Goal: Information Seeking & Learning: Learn about a topic

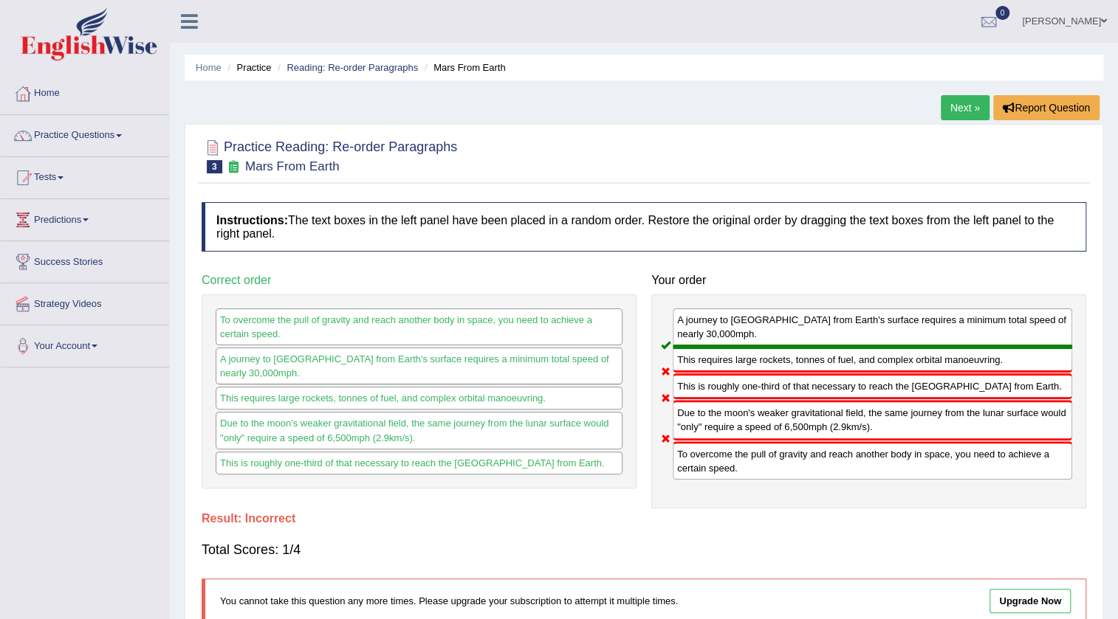
click at [1078, 21] on link "Mohammed" at bounding box center [1064, 19] width 107 height 38
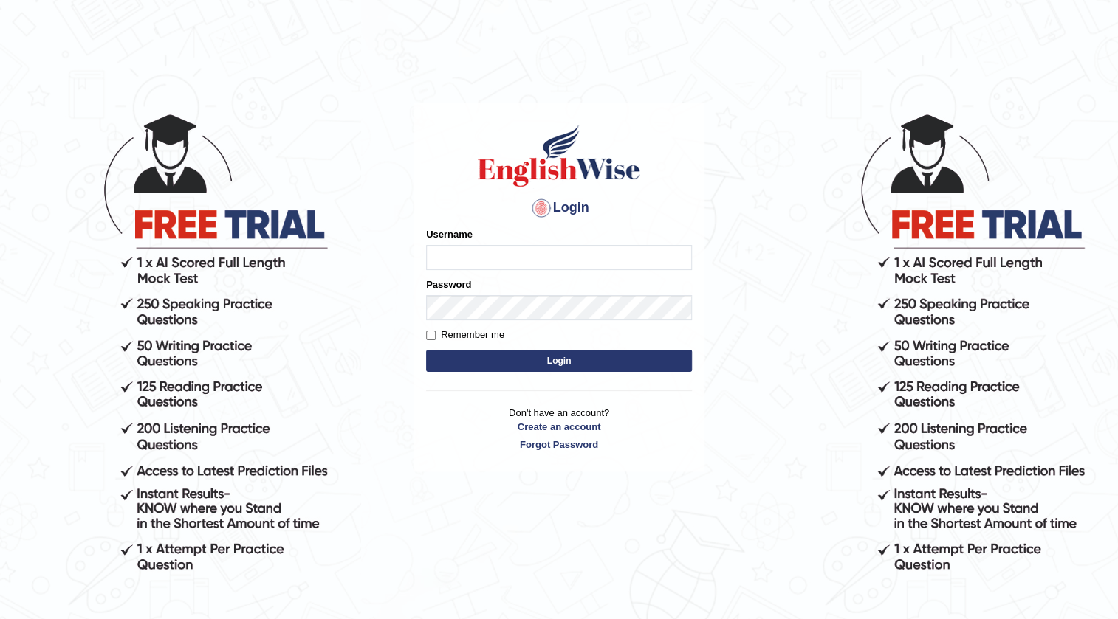
click at [584, 250] on input "Username" at bounding box center [559, 257] width 266 height 25
type input "Amanjot96"
click at [590, 360] on button "Login" at bounding box center [559, 361] width 266 height 22
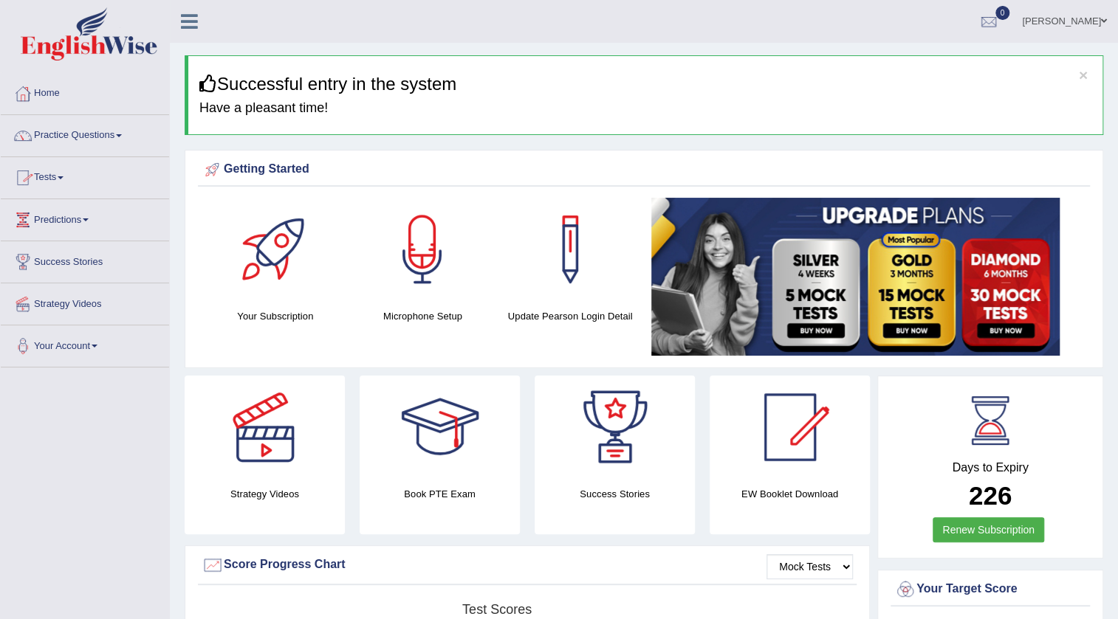
click at [103, 134] on link "Practice Questions" at bounding box center [85, 133] width 168 height 37
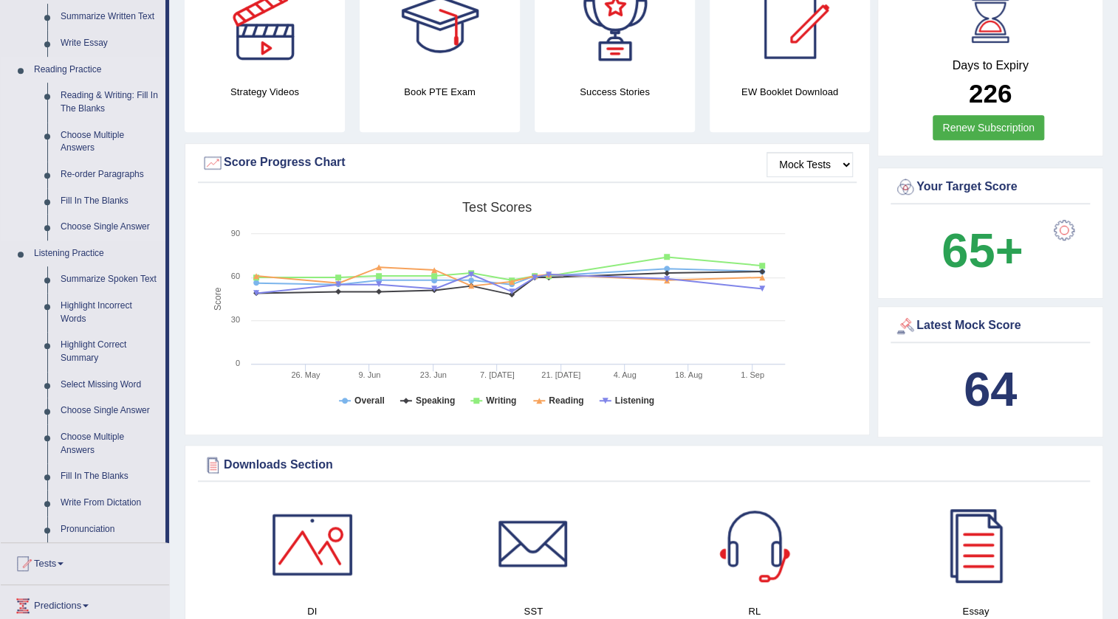
scroll to position [335, 0]
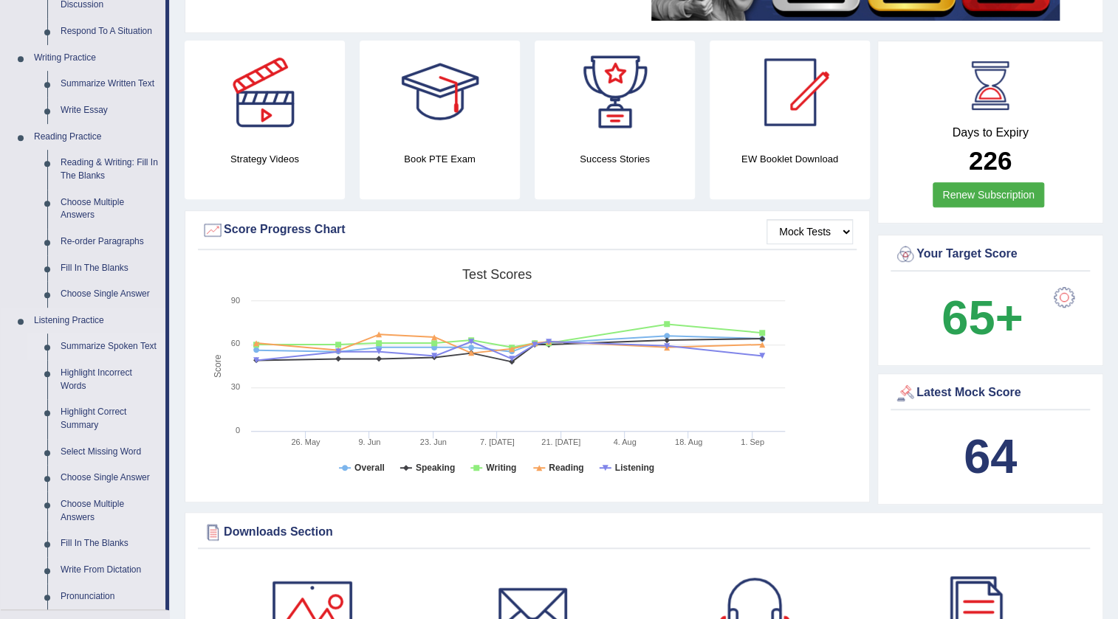
click at [143, 341] on link "Summarize Spoken Text" at bounding box center [109, 347] width 111 height 27
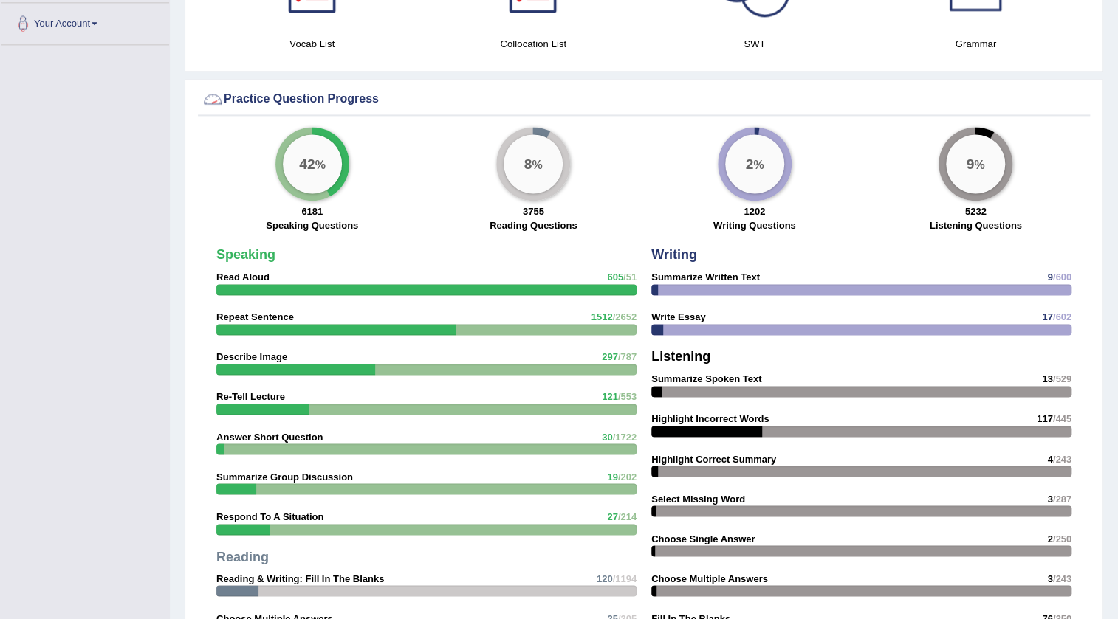
scroll to position [1121, 0]
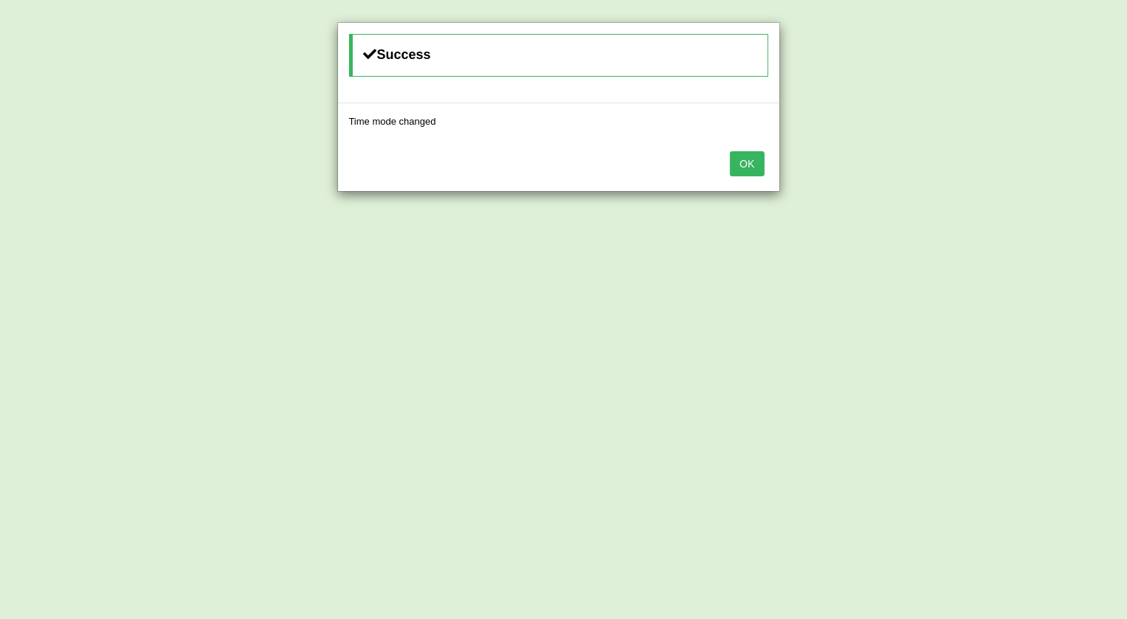
click at [753, 165] on button "OK" at bounding box center [747, 163] width 34 height 25
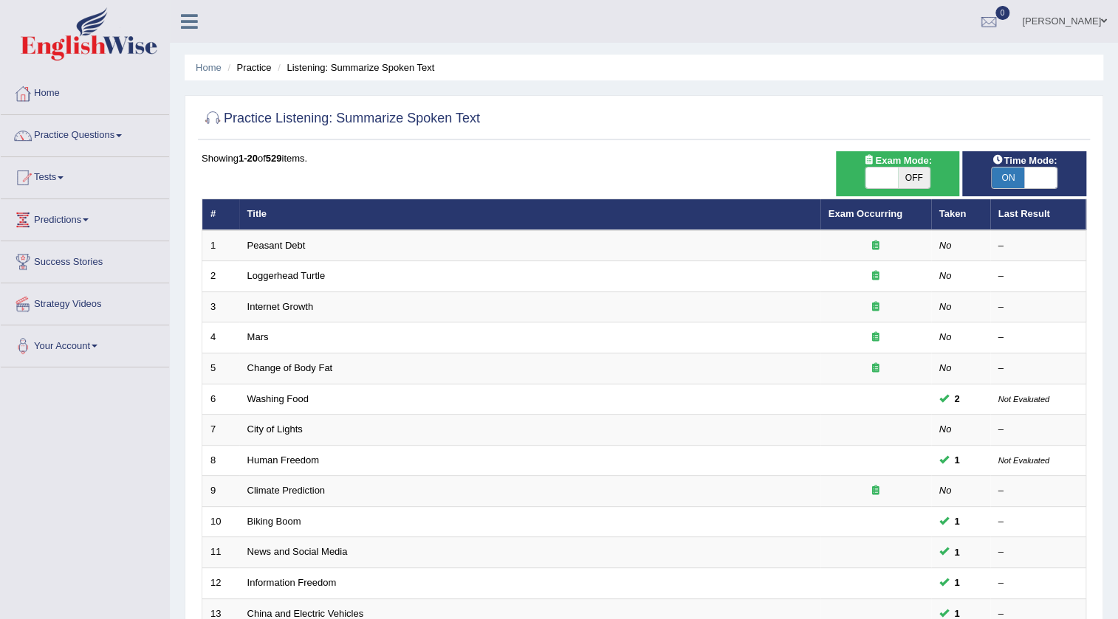
click at [898, 176] on span "OFF" at bounding box center [914, 178] width 32 height 21
checkbox input "true"
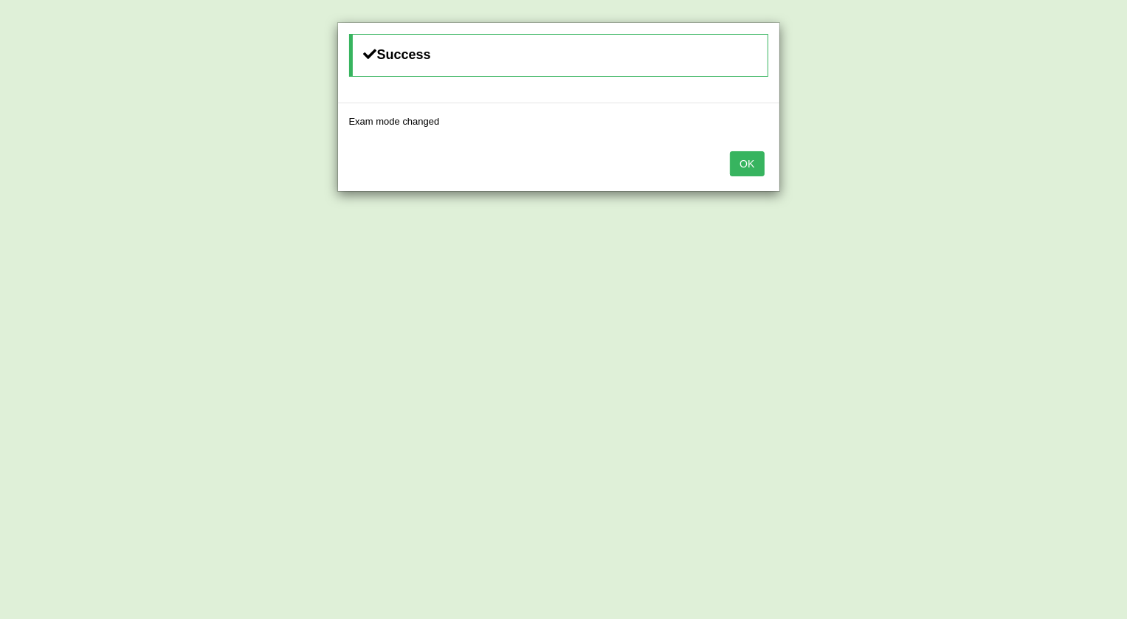
click at [755, 168] on button "OK" at bounding box center [747, 163] width 34 height 25
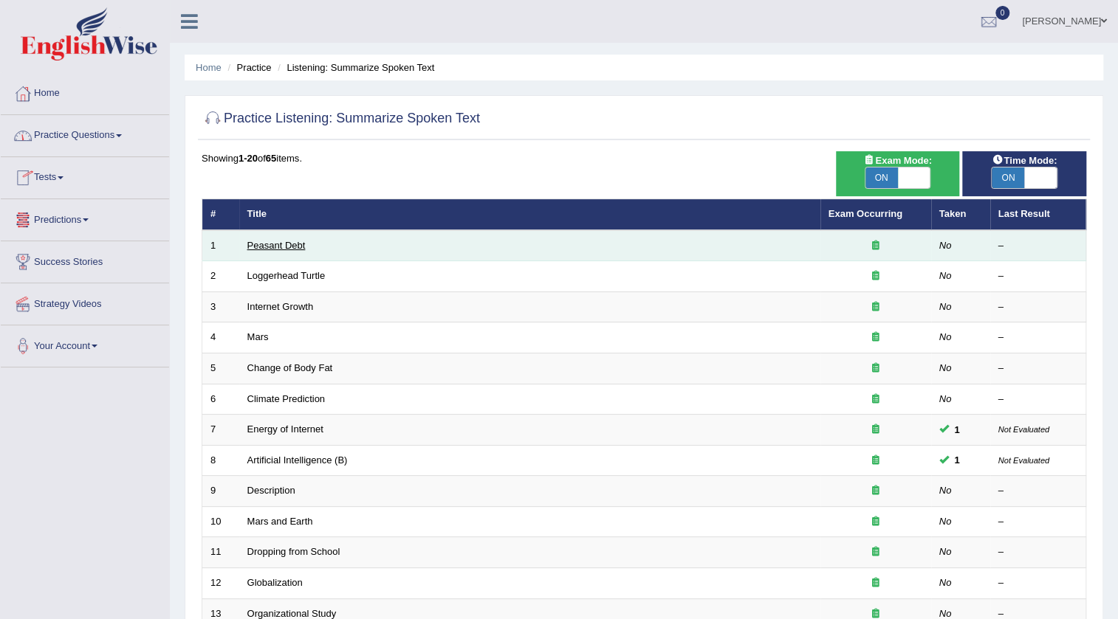
click at [276, 250] on link "Peasant Debt" at bounding box center [276, 245] width 58 height 11
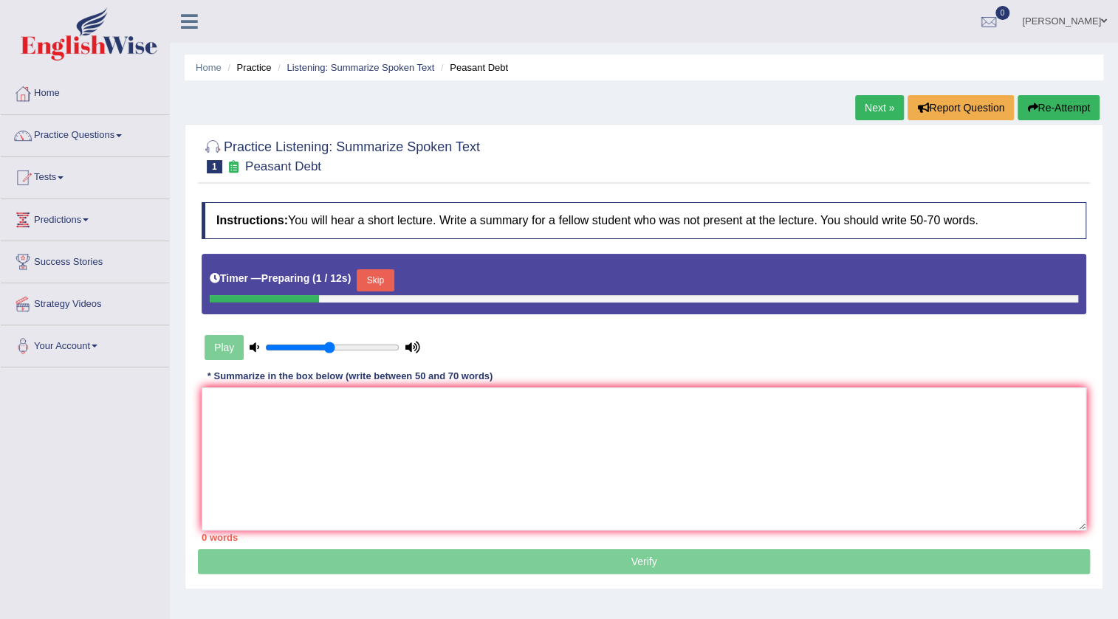
click at [384, 278] on button "Skip" at bounding box center [375, 280] width 37 height 22
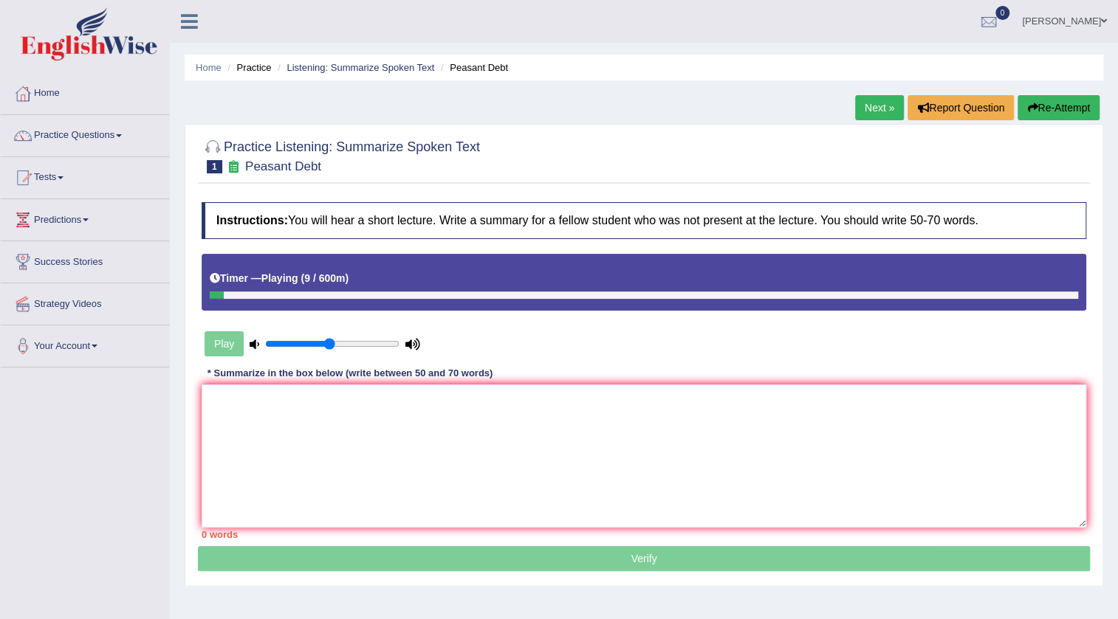
click at [1065, 106] on button "Re-Attempt" at bounding box center [1058, 107] width 82 height 25
click at [1049, 107] on button "Re-Attempt" at bounding box center [1058, 107] width 82 height 25
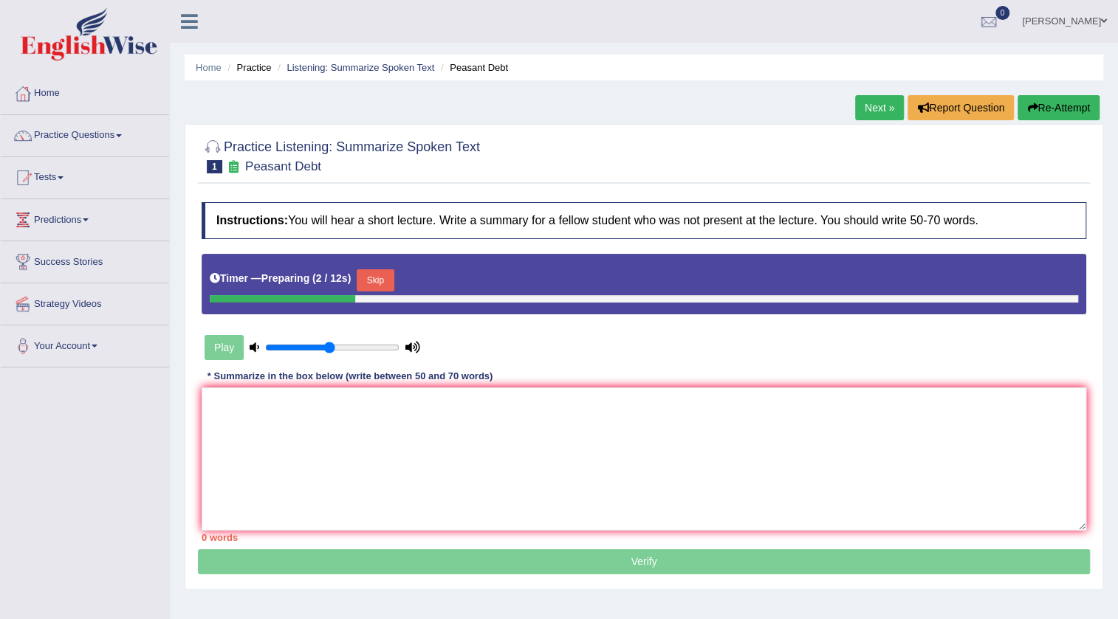
click at [382, 272] on button "Skip" at bounding box center [375, 280] width 37 height 22
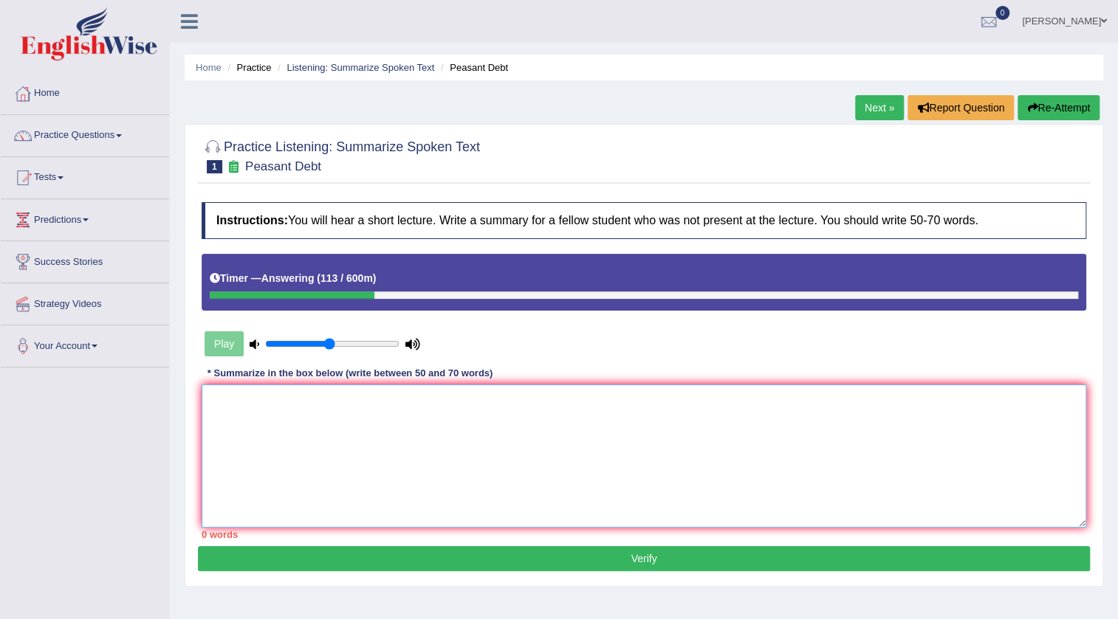
click at [544, 405] on textarea at bounding box center [644, 456] width 885 height 143
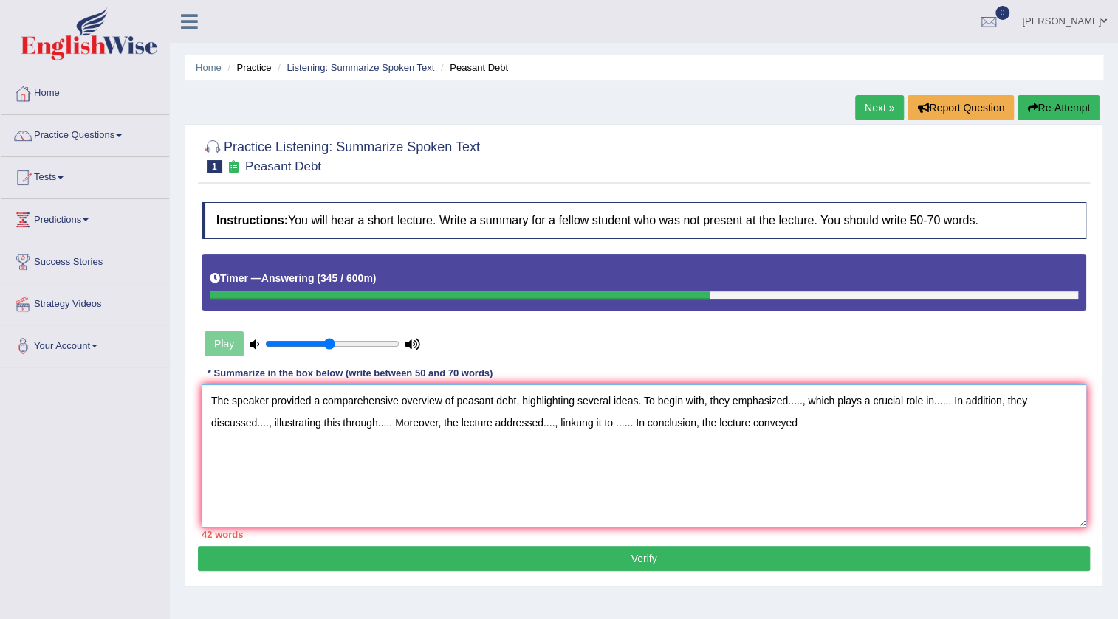
click at [800, 405] on textarea "The speaker provided a comparehensive overview of peasant debt, highlighting se…" at bounding box center [644, 456] width 885 height 143
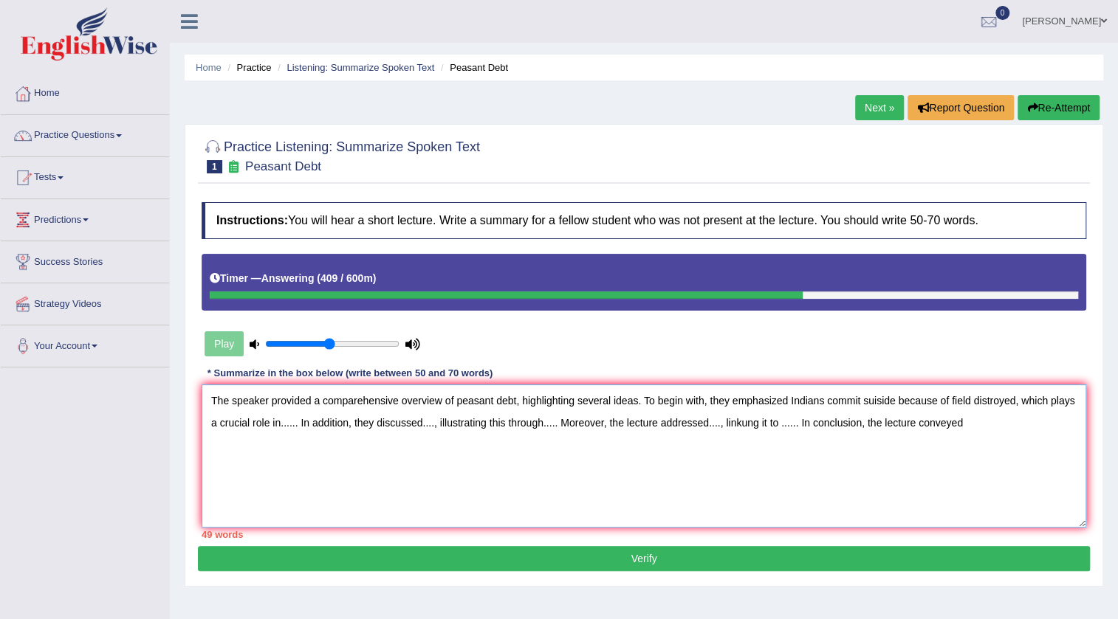
drag, startPoint x: 823, startPoint y: 404, endPoint x: 788, endPoint y: 405, distance: 35.4
click at [788, 405] on textarea "The speaker provided a comparehensive overview of peasant debt, highlighting se…" at bounding box center [644, 456] width 885 height 143
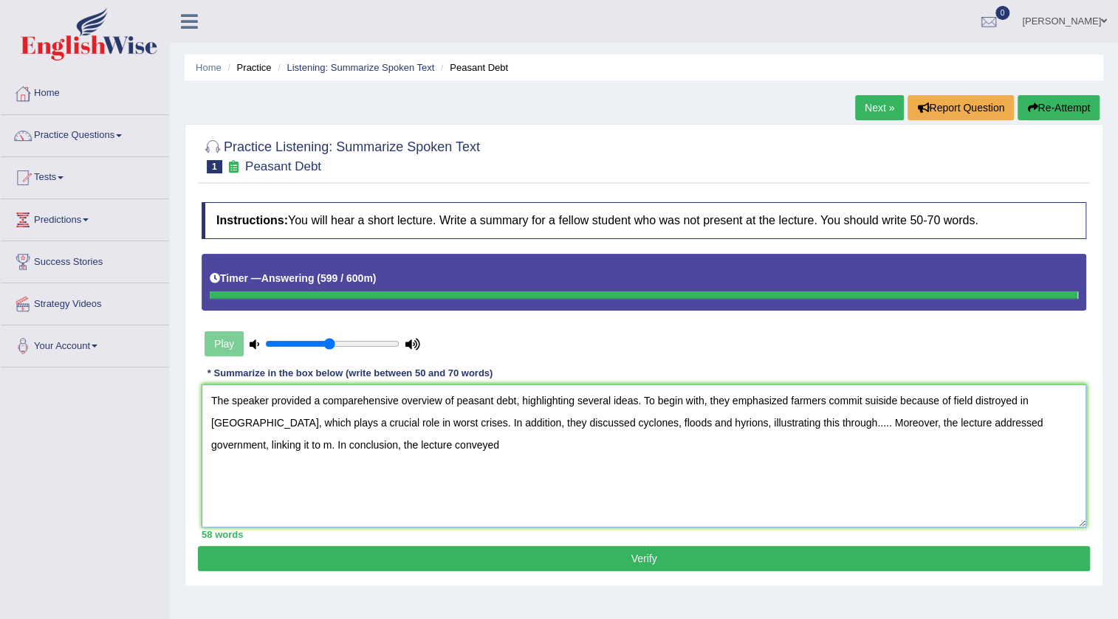
type textarea "The speaker provided a comparehensive overview of peasant debt, highlighting se…"
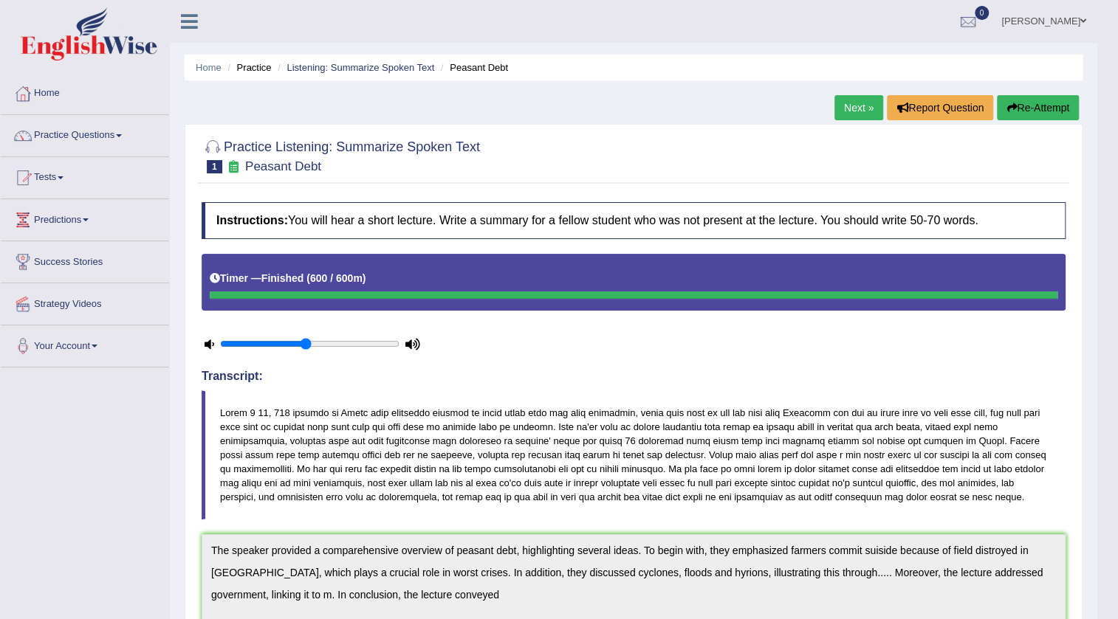
click at [1027, 100] on button "Re-Attempt" at bounding box center [1038, 107] width 82 height 25
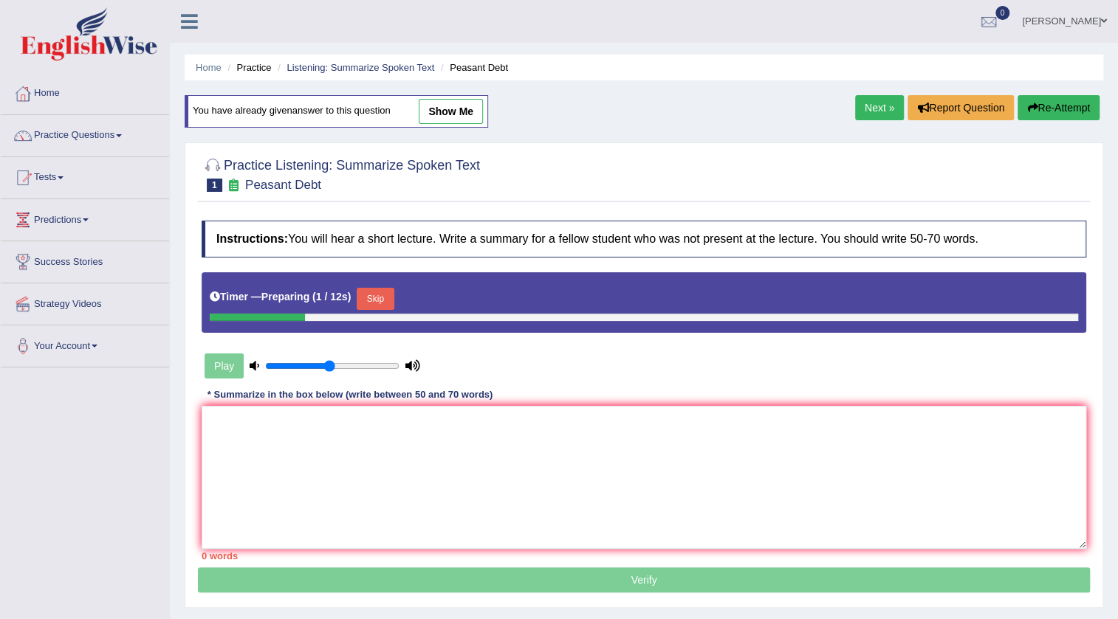
click at [372, 301] on button "Skip" at bounding box center [375, 299] width 37 height 22
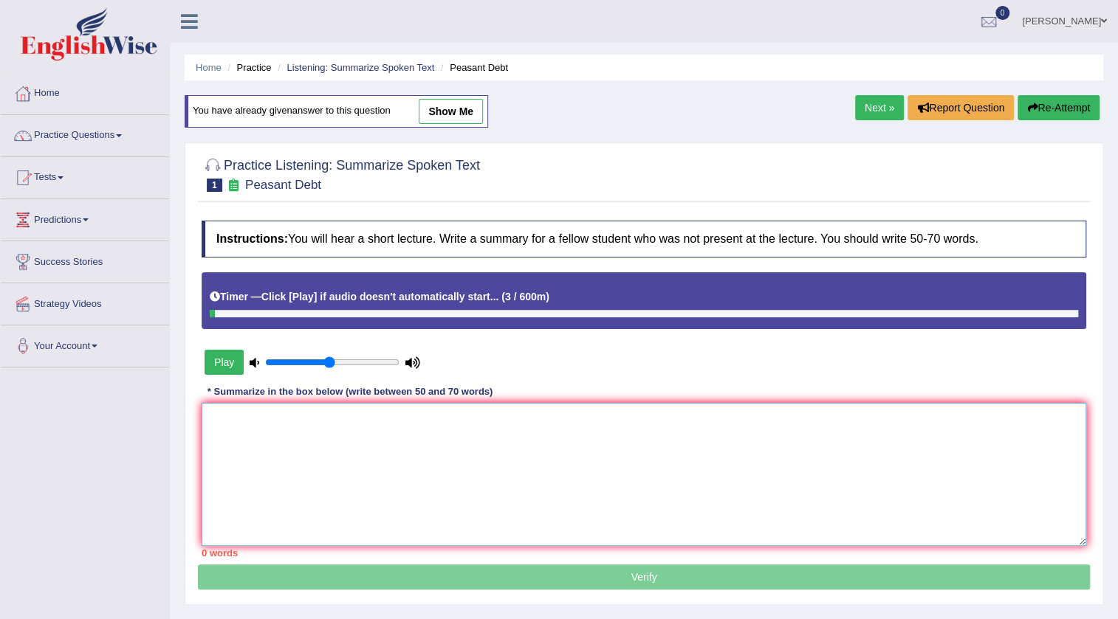
click at [387, 417] on textarea at bounding box center [644, 474] width 885 height 143
click at [450, 436] on textarea at bounding box center [644, 474] width 885 height 143
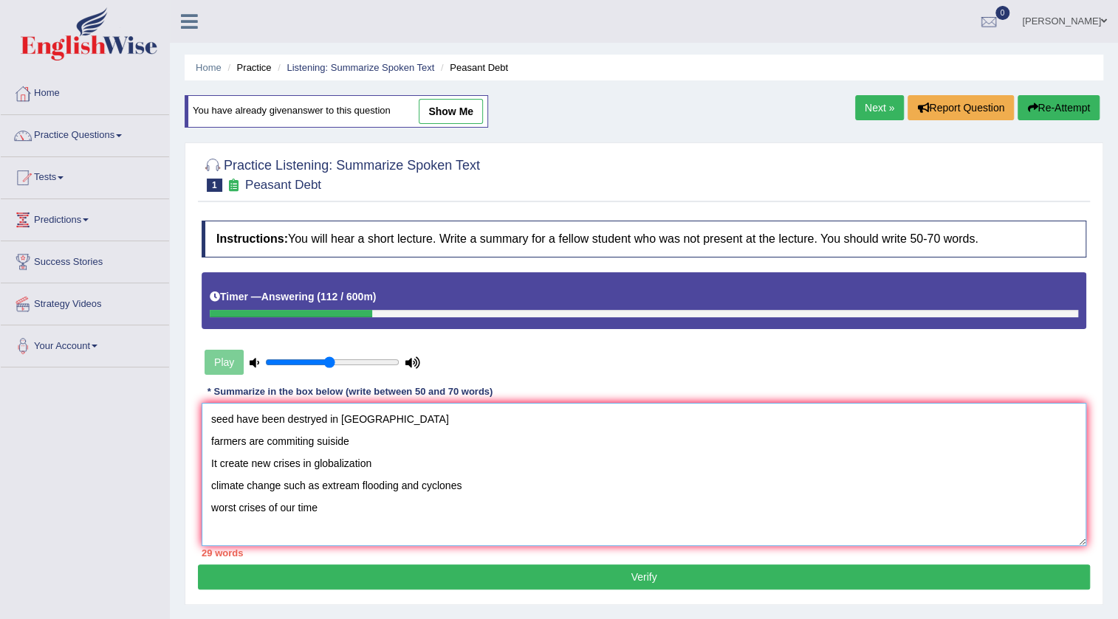
click at [210, 421] on textarea "seed have been destryed in India farmers are commiting suiside It create new cr…" at bounding box center [644, 474] width 885 height 143
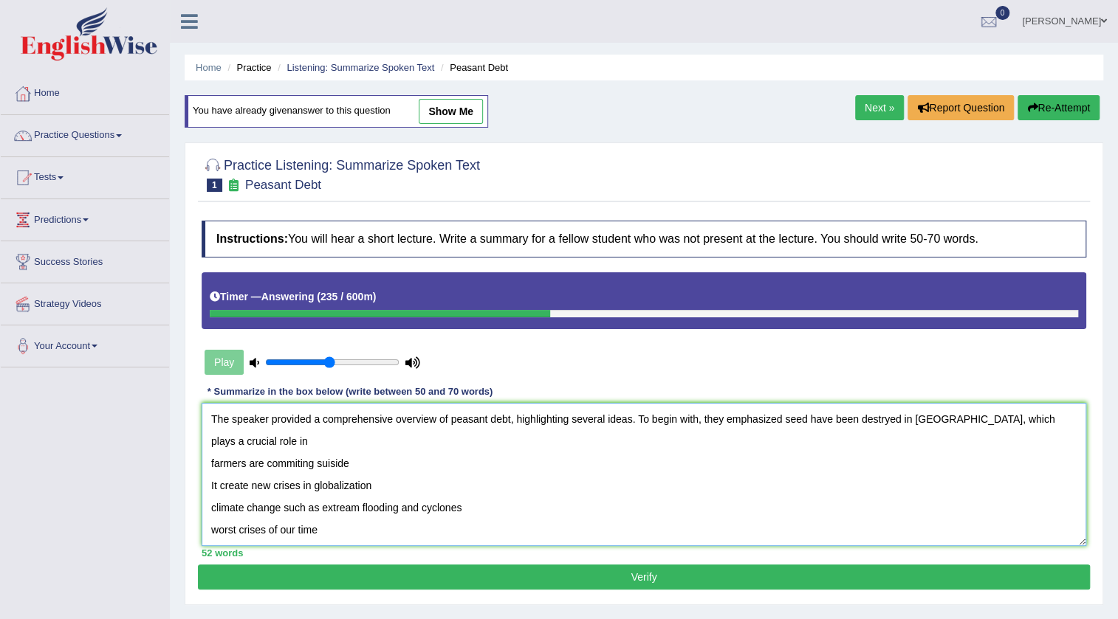
click at [208, 444] on textarea "The speaker provided a comprehensive overview of peasant debt, highlighting sev…" at bounding box center [644, 474] width 885 height 143
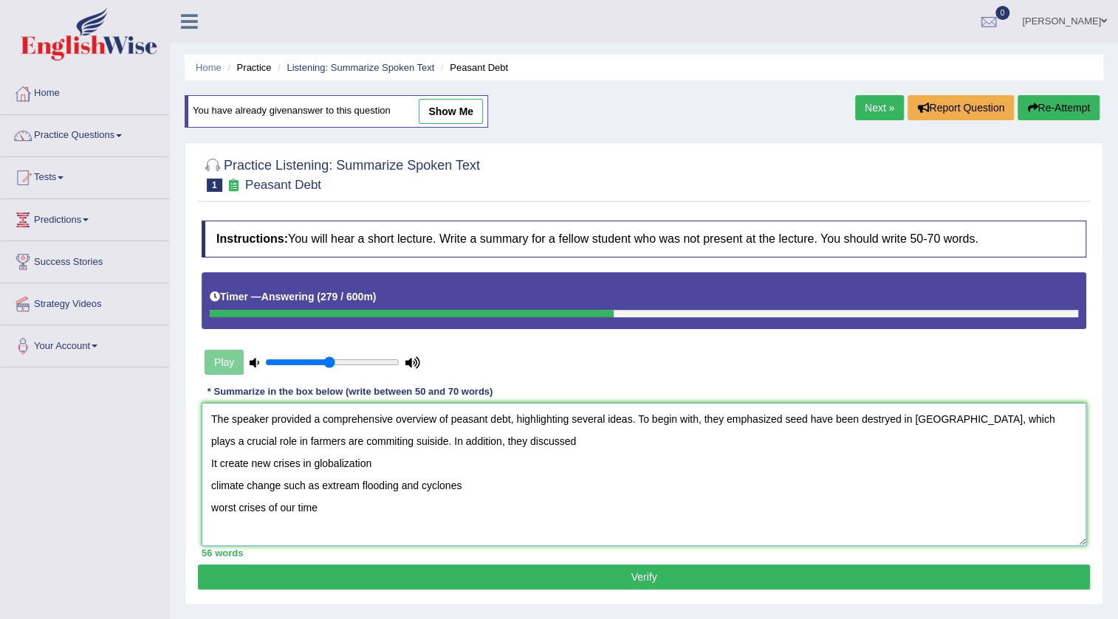
click at [209, 465] on textarea "The speaker provided a comprehensive overview of peasant debt, highlighting sev…" at bounding box center [644, 474] width 885 height 143
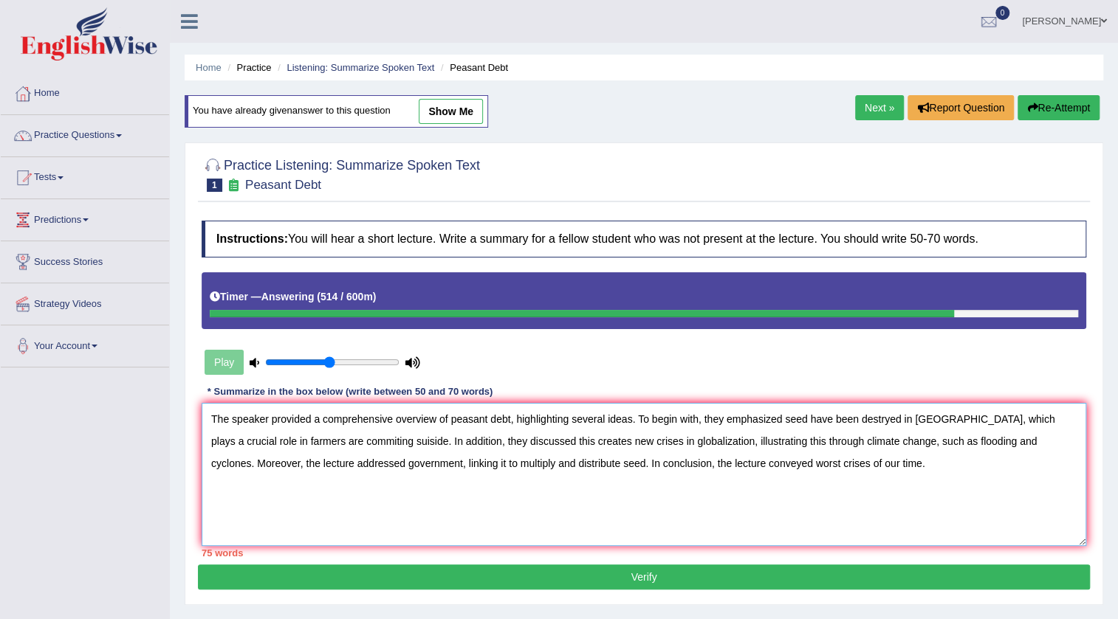
drag, startPoint x: 633, startPoint y: 420, endPoint x: 509, endPoint y: 407, distance: 124.0
click at [509, 407] on textarea "The speaker provided a comprehensive overview of peasant debt, highlighting sev…" at bounding box center [644, 474] width 885 height 143
drag, startPoint x: 374, startPoint y: 443, endPoint x: 303, endPoint y: 444, distance: 70.9
click at [303, 444] on textarea "The speaker provided a comprehensive overview of peasant debt. To begin with, t…" at bounding box center [644, 474] width 885 height 143
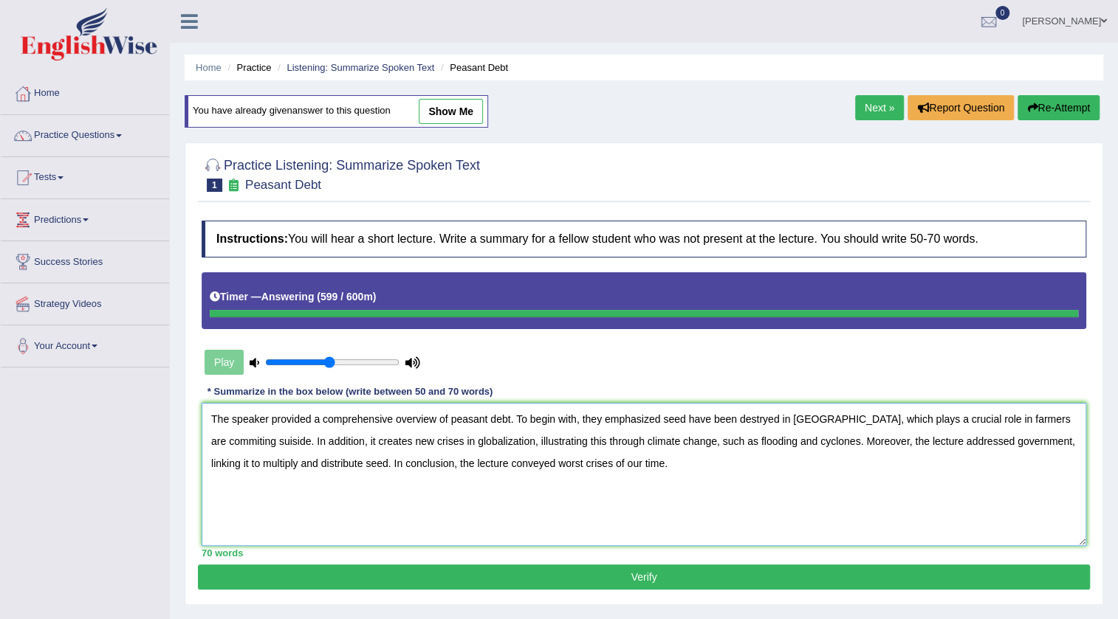
type textarea "The speaker provided a comprehensive overview of peasant debt. To begin with, t…"
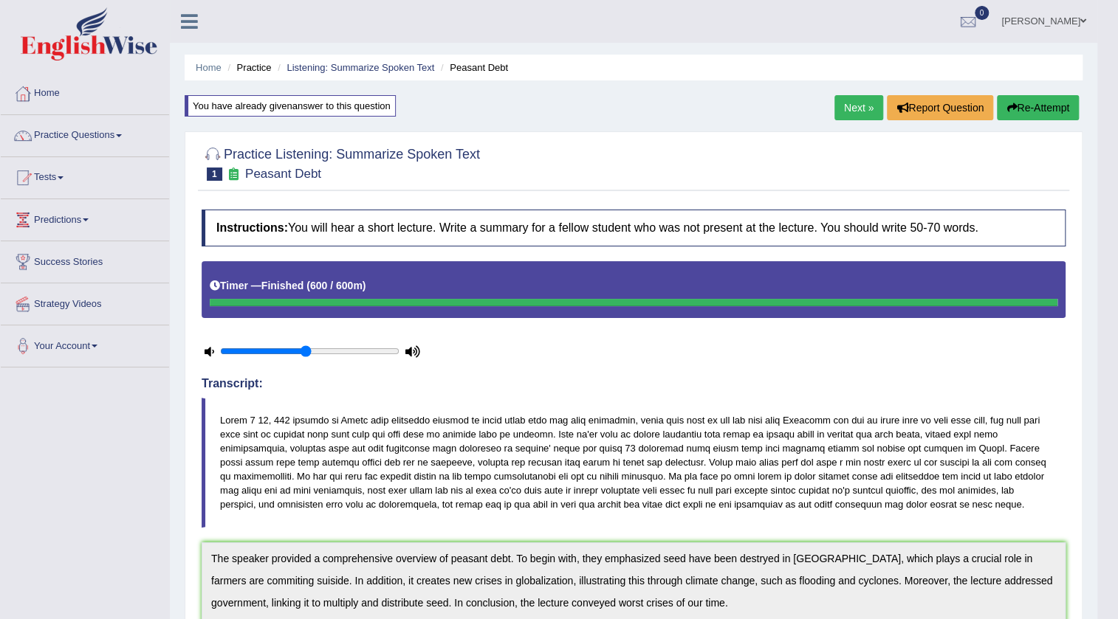
click at [850, 86] on div "Home Practice Listening: Summarize Spoken Text Peasant Debt You have already gi…" at bounding box center [633, 521] width 927 height 1043
click at [853, 99] on link "Next »" at bounding box center [858, 107] width 49 height 25
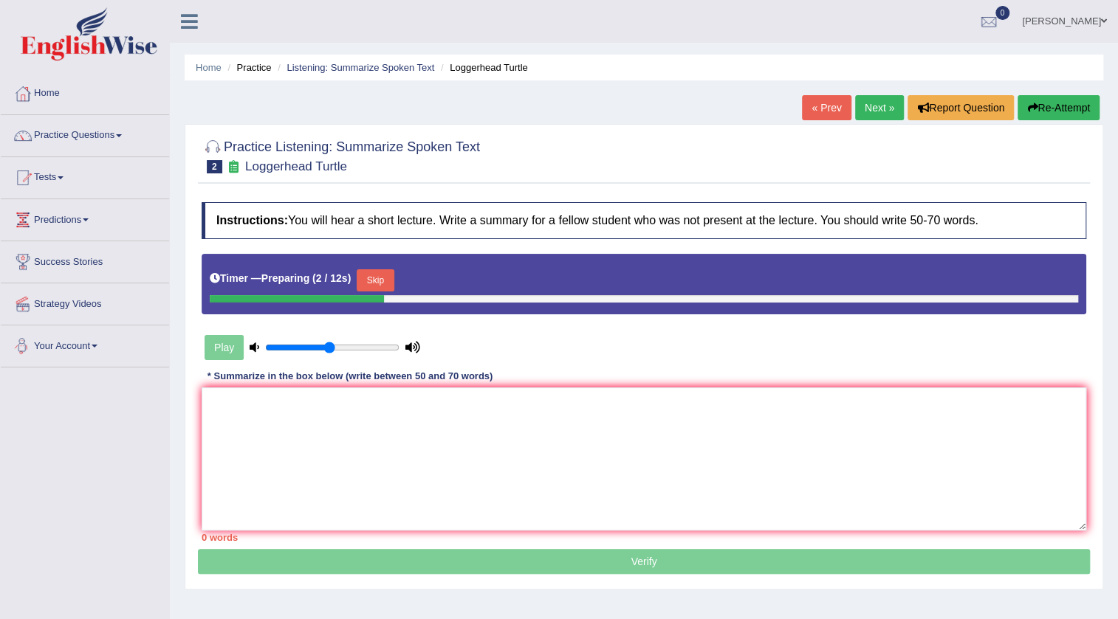
click at [394, 269] on button "Skip" at bounding box center [375, 280] width 37 height 22
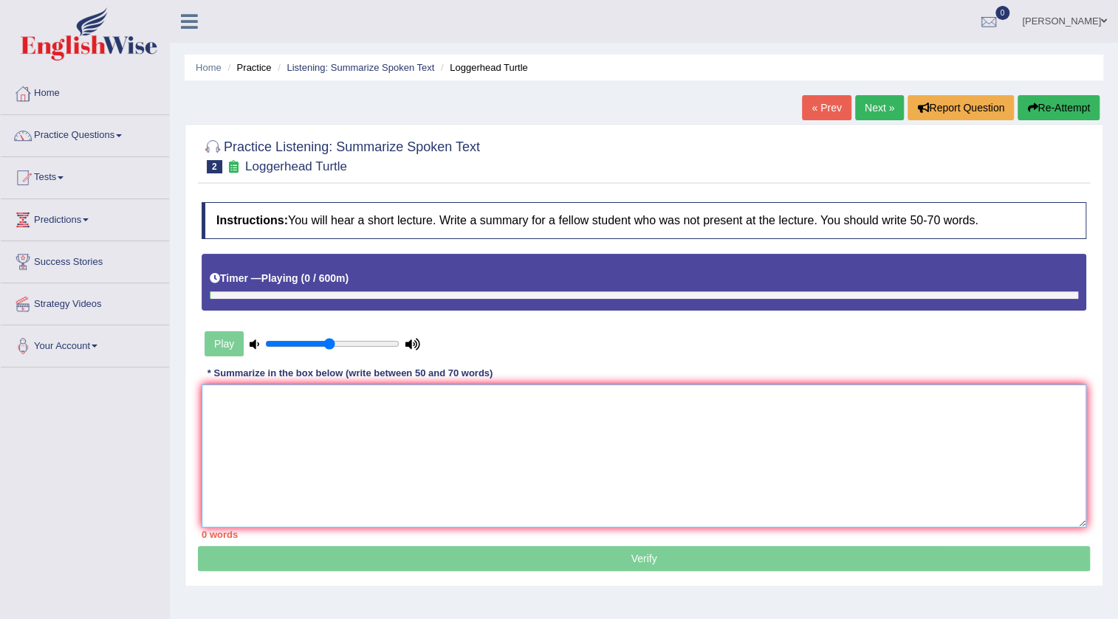
click at [446, 434] on textarea at bounding box center [644, 456] width 885 height 143
type textarea "T"
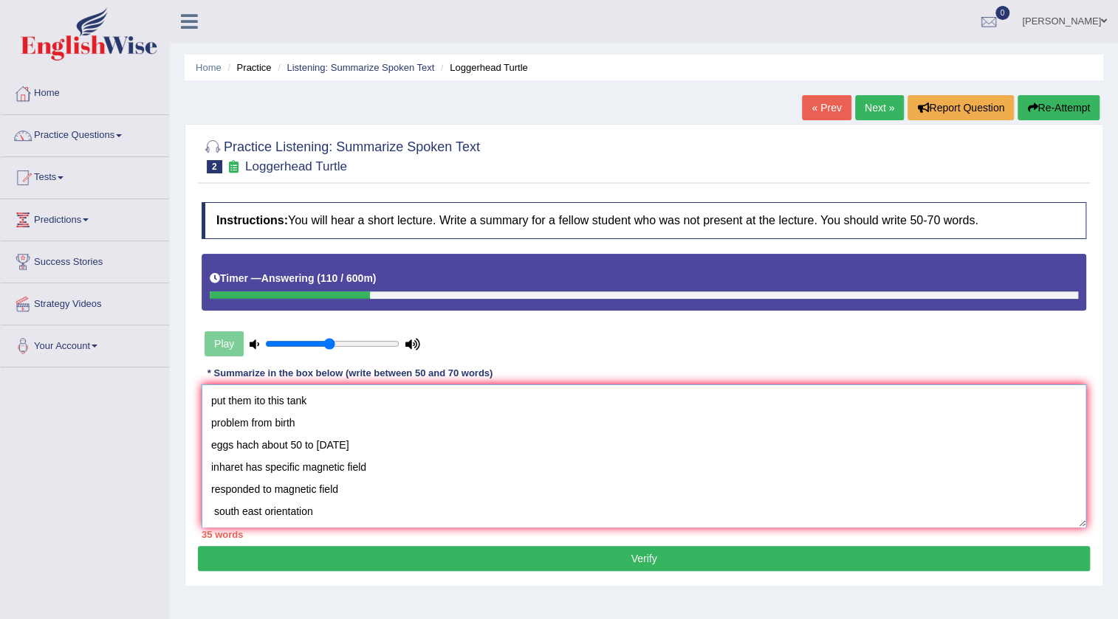
click at [208, 397] on textarea "put them ito this tank problem from birth eggs hach about 50 to 60 days later i…" at bounding box center [644, 456] width 885 height 143
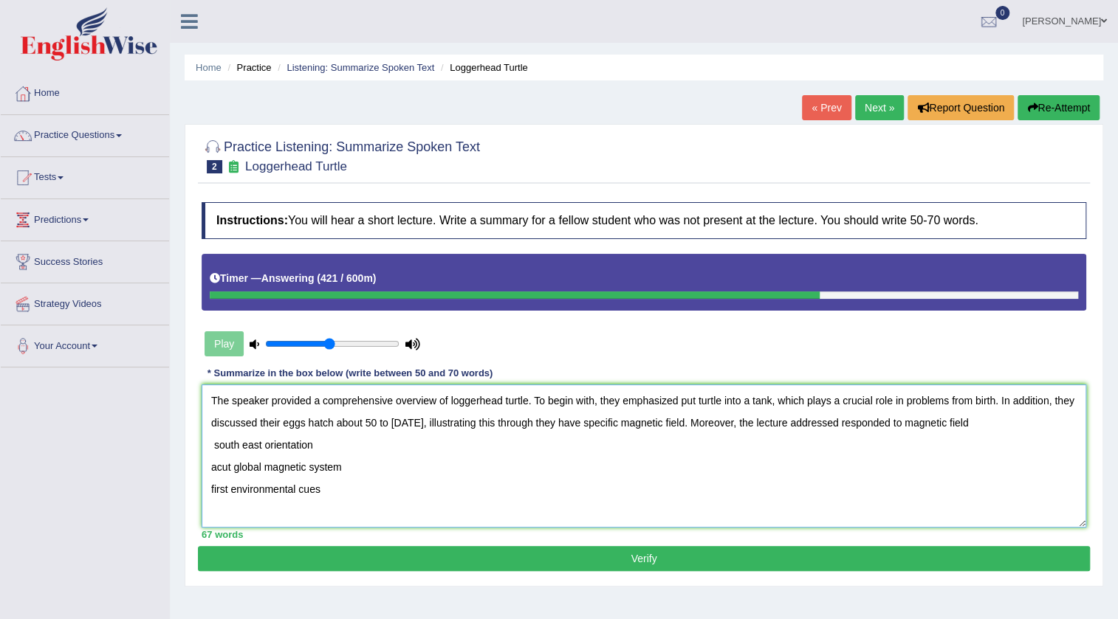
click at [229, 467] on textarea "The speaker provided a comprehensive overview of loggerhead turtle. To begin wi…" at bounding box center [644, 456] width 885 height 143
click at [997, 425] on textarea "The speaker provided a comprehensive overview of loggerhead turtle. To begin wi…" at bounding box center [644, 456] width 885 height 143
drag, startPoint x: 930, startPoint y: 422, endPoint x: 866, endPoint y: 426, distance: 63.7
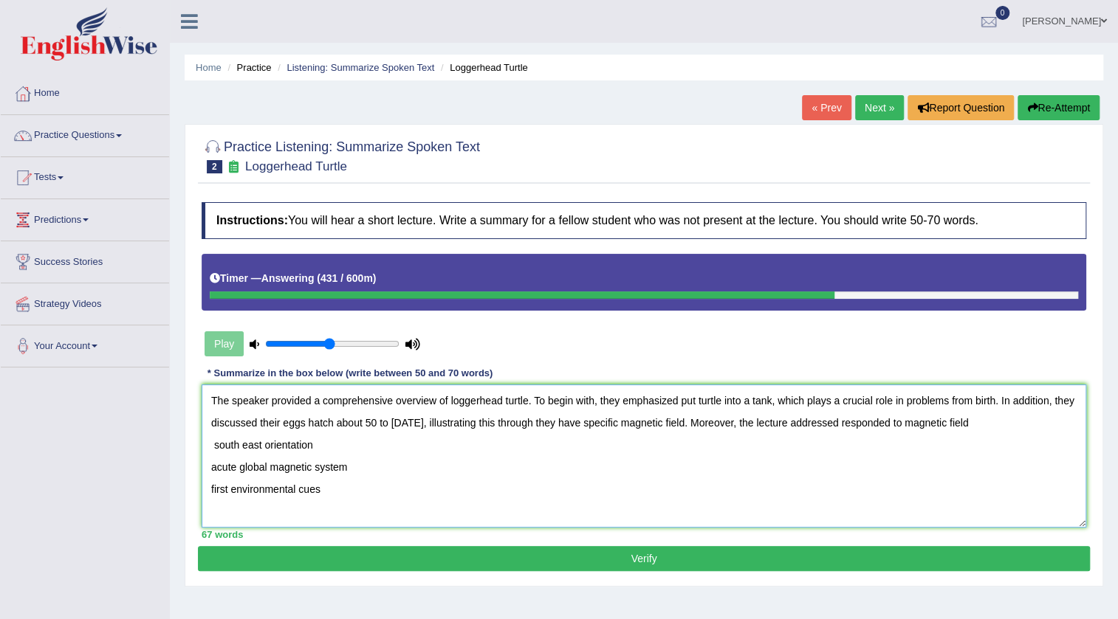
click at [866, 426] on textarea "The speaker provided a comprehensive overview of loggerhead turtle. To begin wi…" at bounding box center [644, 456] width 885 height 143
click at [937, 424] on textarea "The speaker provided a comprehensive overview of loggerhead turtle. To begin wi…" at bounding box center [644, 456] width 885 height 143
drag, startPoint x: 210, startPoint y: 468, endPoint x: 359, endPoint y: 467, distance: 149.1
click at [359, 467] on textarea "The speaker provided a comprehensive overview of loggerhead turtle. To begin wi…" at bounding box center [644, 456] width 885 height 143
click at [997, 422] on textarea "The speaker provided a comprehensive overview of loggerhead turtle. To begin wi…" at bounding box center [644, 456] width 885 height 143
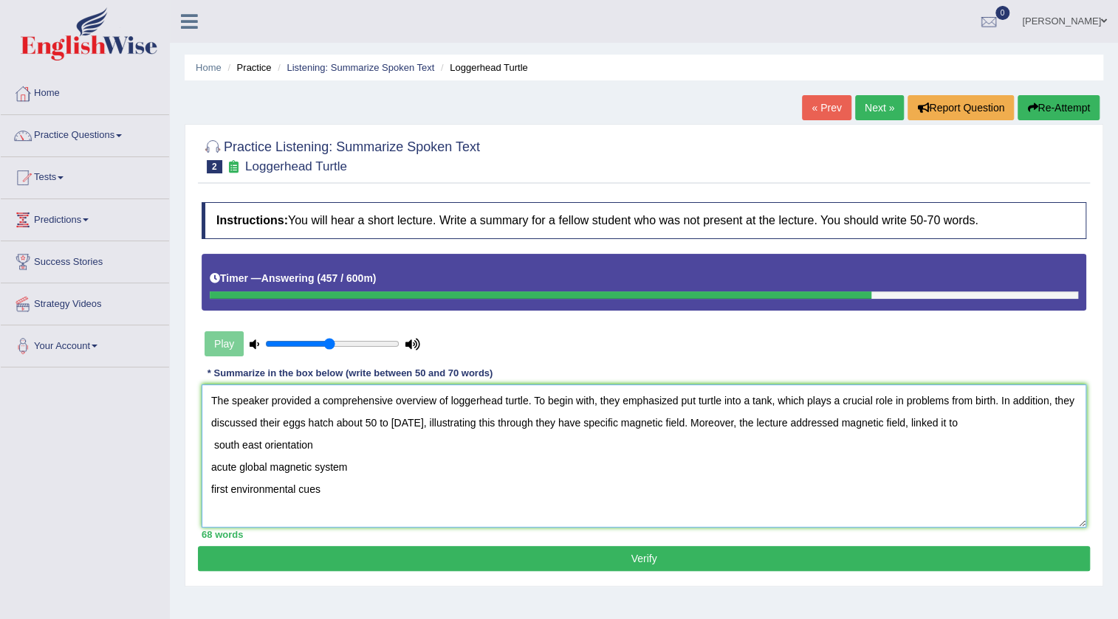
paste textarea "acute global magnetic system"
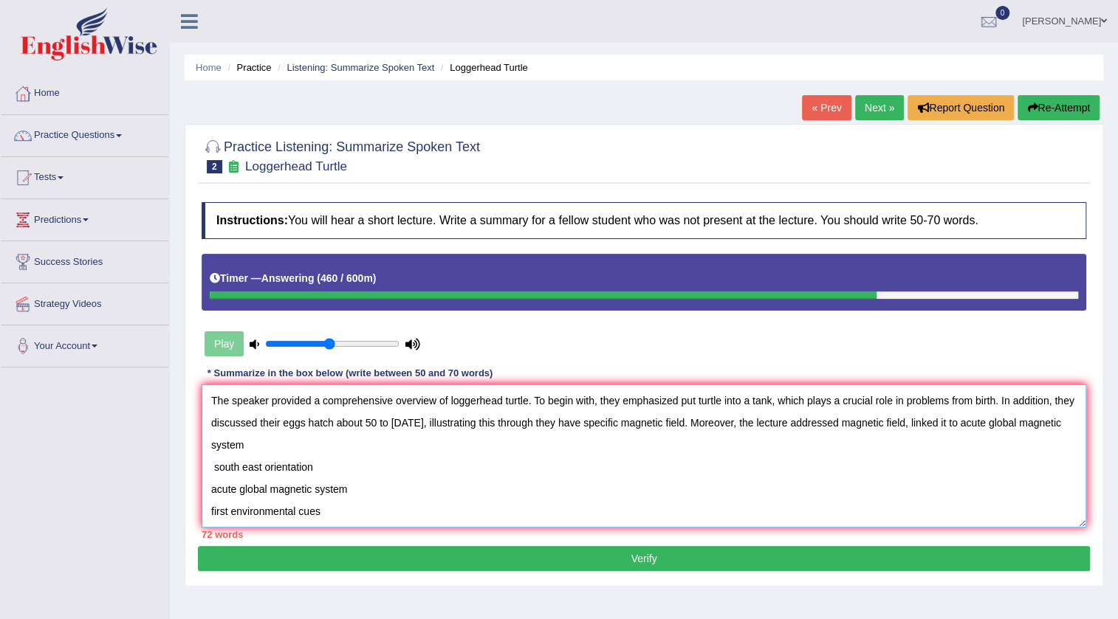
click at [210, 481] on textarea "The speaker provided a comprehensive overview of loggerhead turtle. To begin wi…" at bounding box center [644, 456] width 885 height 143
drag, startPoint x: 209, startPoint y: 487, endPoint x: 355, endPoint y: 489, distance: 146.2
click at [355, 489] on textarea "The speaker provided a comprehensive overview of loggerhead turtle. To begin wi…" at bounding box center [644, 456] width 885 height 143
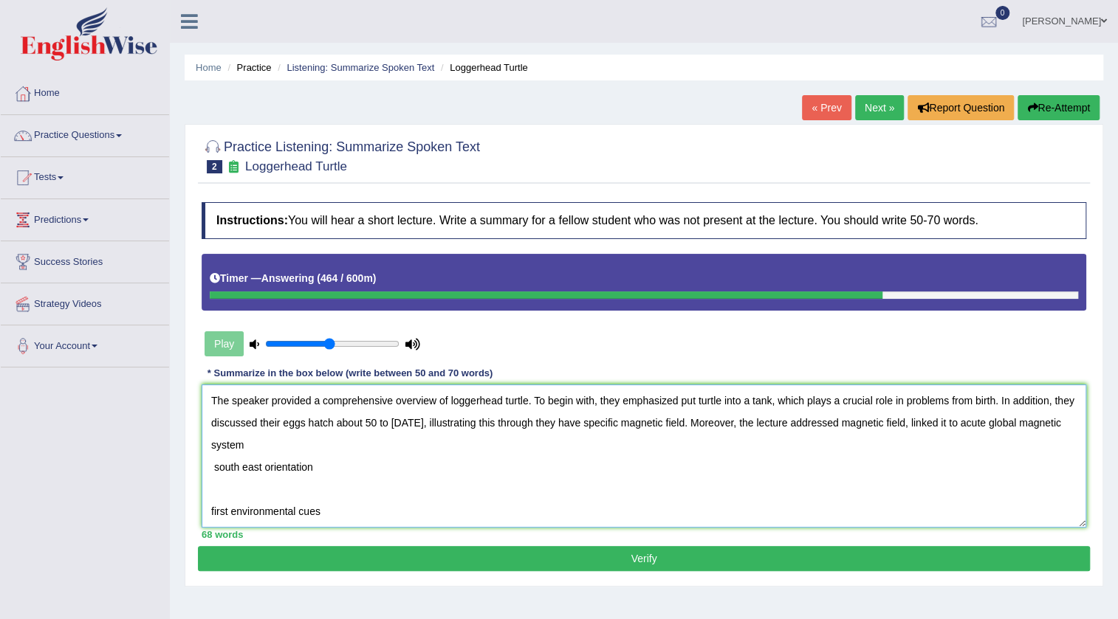
click at [289, 439] on textarea "The speaker provided a comprehensive overview of loggerhead turtle. To begin wi…" at bounding box center [644, 456] width 885 height 143
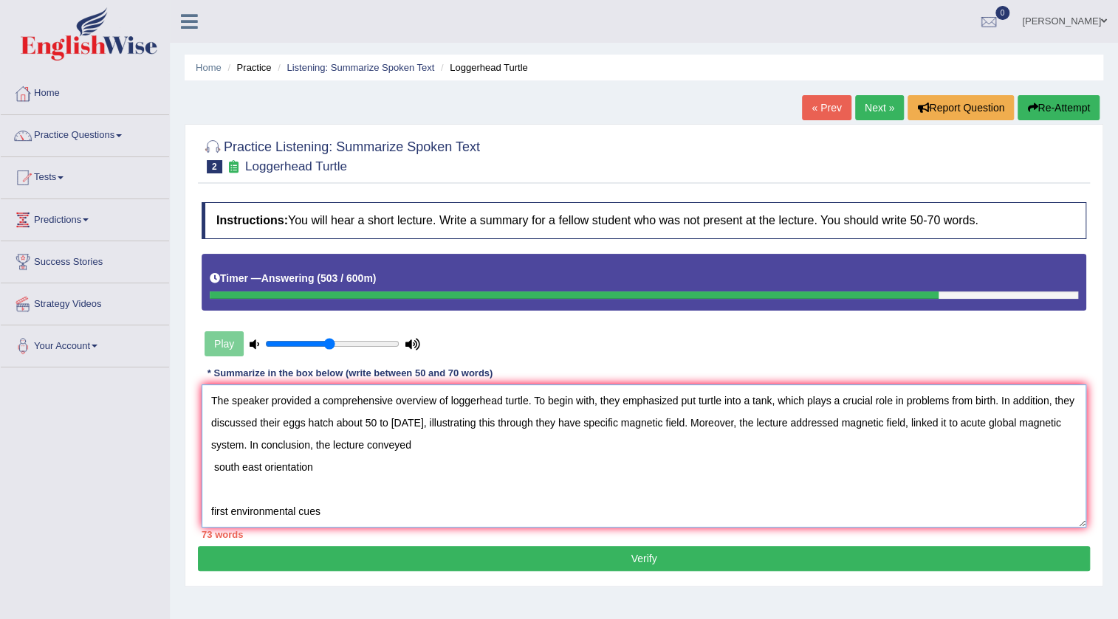
drag, startPoint x: 212, startPoint y: 465, endPoint x: 325, endPoint y: 474, distance: 113.3
click at [325, 474] on textarea "The speaker provided a comprehensive overview of loggerhead turtle. To begin wi…" at bounding box center [644, 456] width 885 height 143
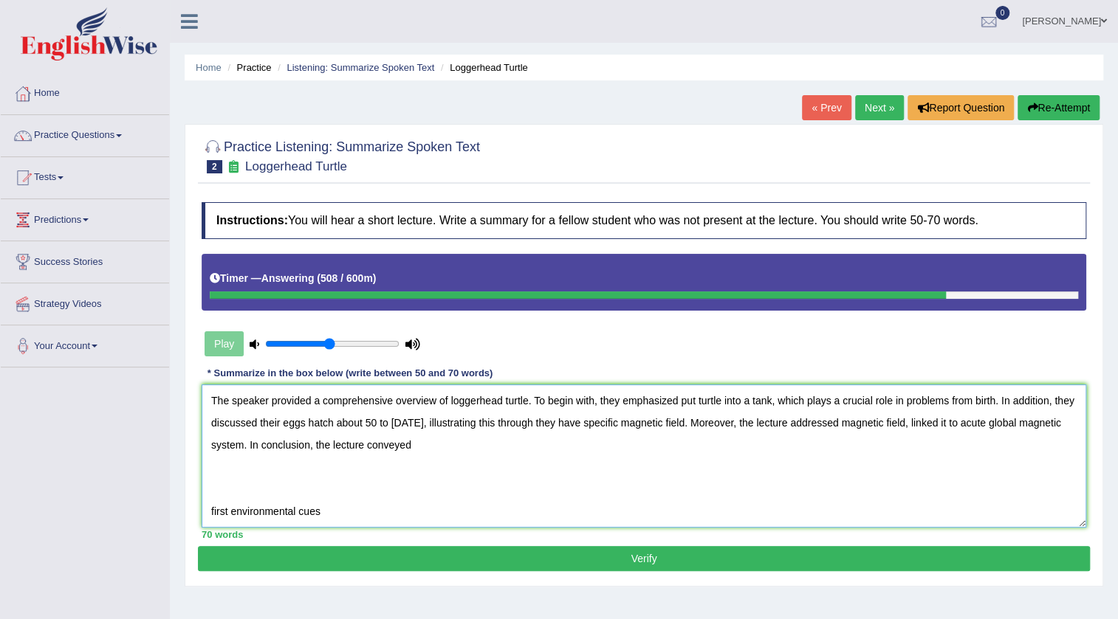
click at [210, 509] on textarea "The speaker provided a comprehensive overview of loggerhead turtle. To begin wi…" at bounding box center [644, 456] width 885 height 143
type textarea "The speaker provided a comprehensive overview of loggerhead turtle. To begin wi…"
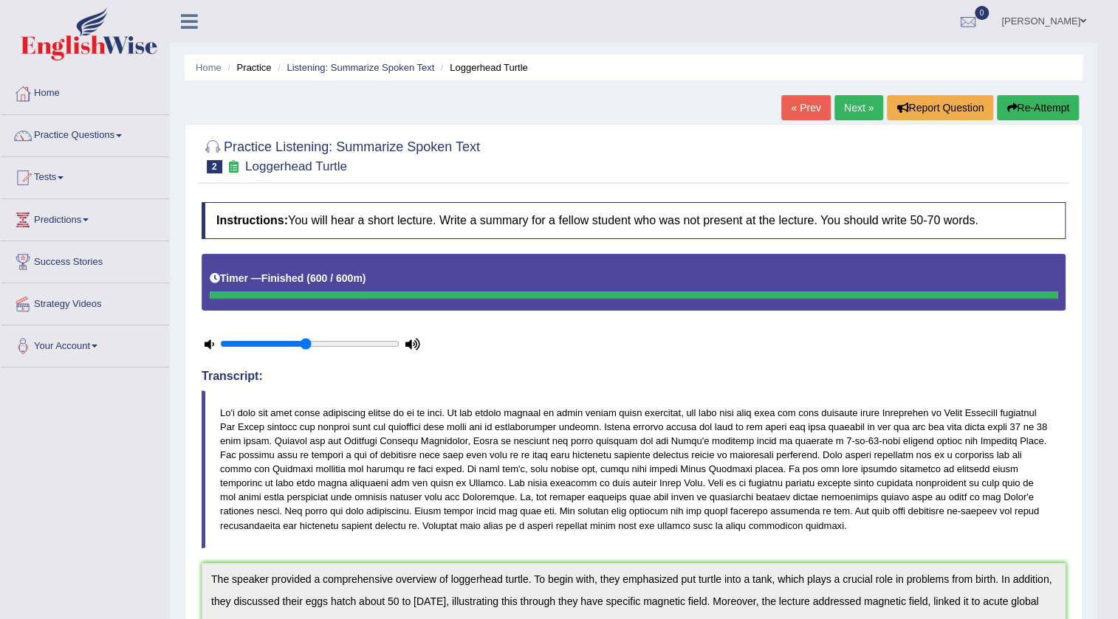
click at [1033, 112] on button "Re-Attempt" at bounding box center [1038, 107] width 82 height 25
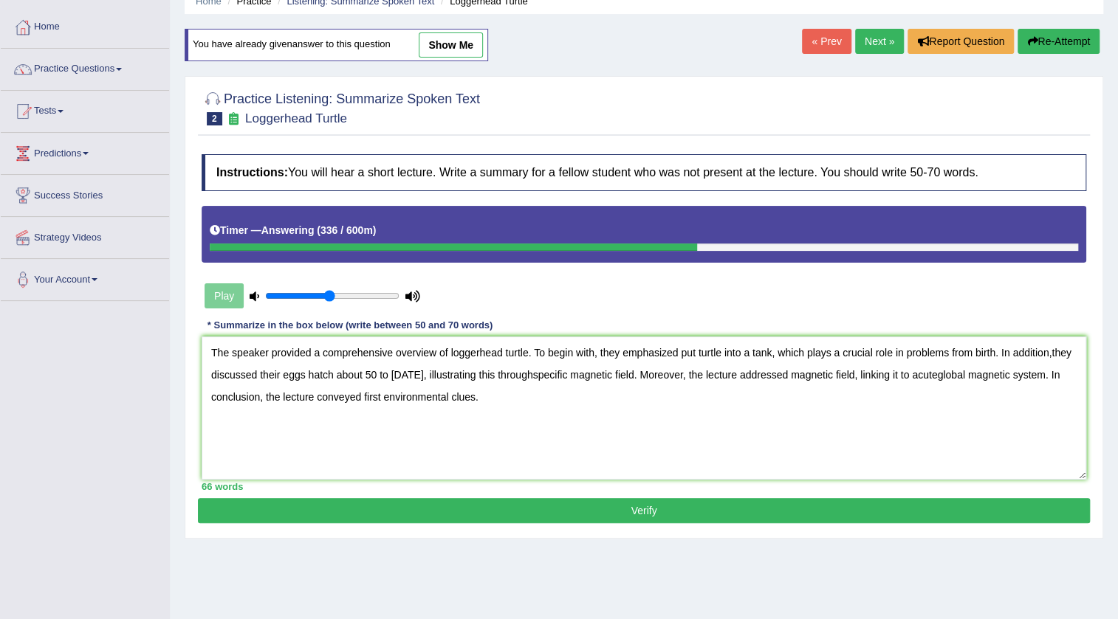
click at [1053, 355] on textarea "The speaker provided a comprehensive overview of loggerhead turtle. To begin wi…" at bounding box center [644, 408] width 885 height 143
click at [1050, 356] on textarea "The speaker provided a comprehensive overview of loggerhead turtle. To begin wi…" at bounding box center [644, 408] width 885 height 143
click at [559, 375] on textarea "The speaker provided a comprehensive overview of loggerhead turtle. To begin wi…" at bounding box center [644, 408] width 885 height 143
click at [967, 374] on textarea "The speaker provided a comprehensive overview of loggerhead turtle. To begin wi…" at bounding box center [644, 408] width 885 height 143
type textarea "The speaker provided a comprehensive overview of loggerhead turtle. To begin wi…"
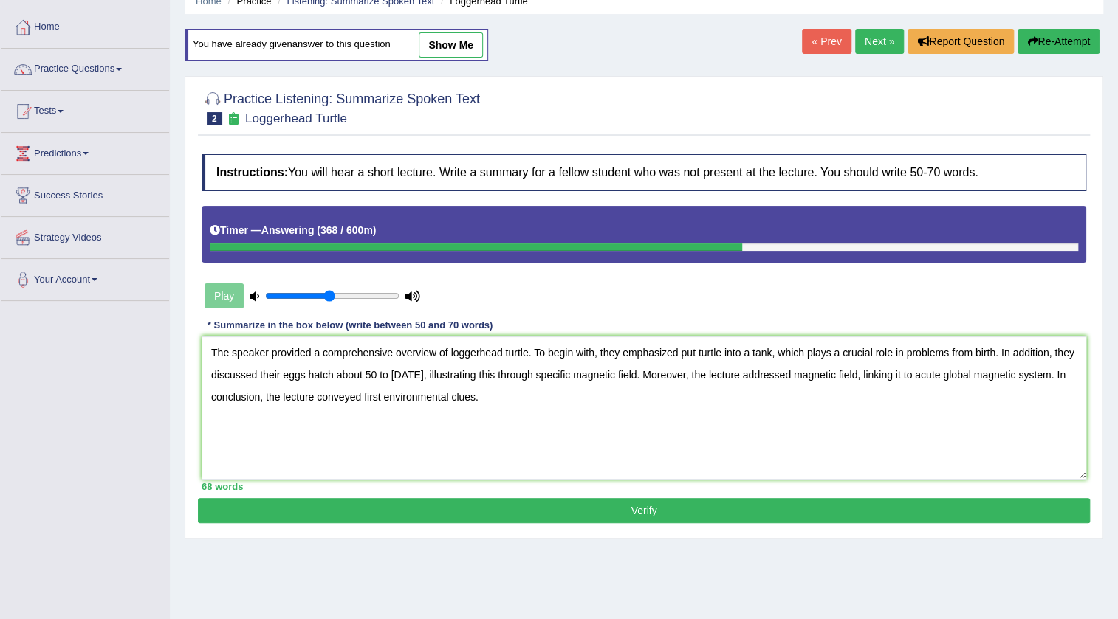
click at [594, 511] on button "Verify" at bounding box center [644, 510] width 892 height 25
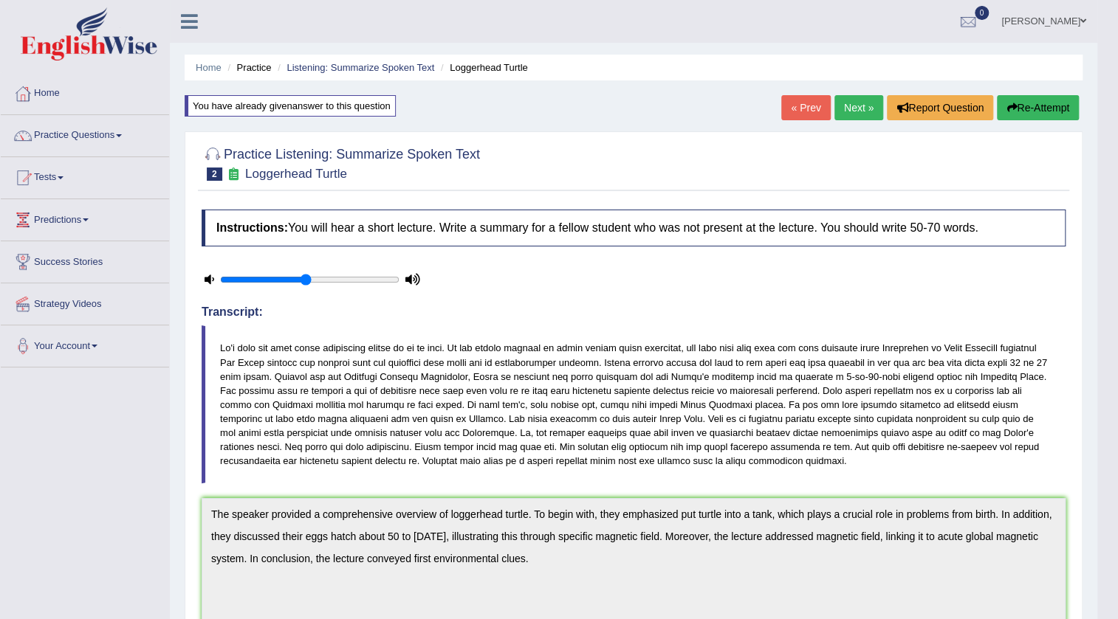
click at [1045, 17] on link "Amanjot Kaur" at bounding box center [1043, 19] width 107 height 38
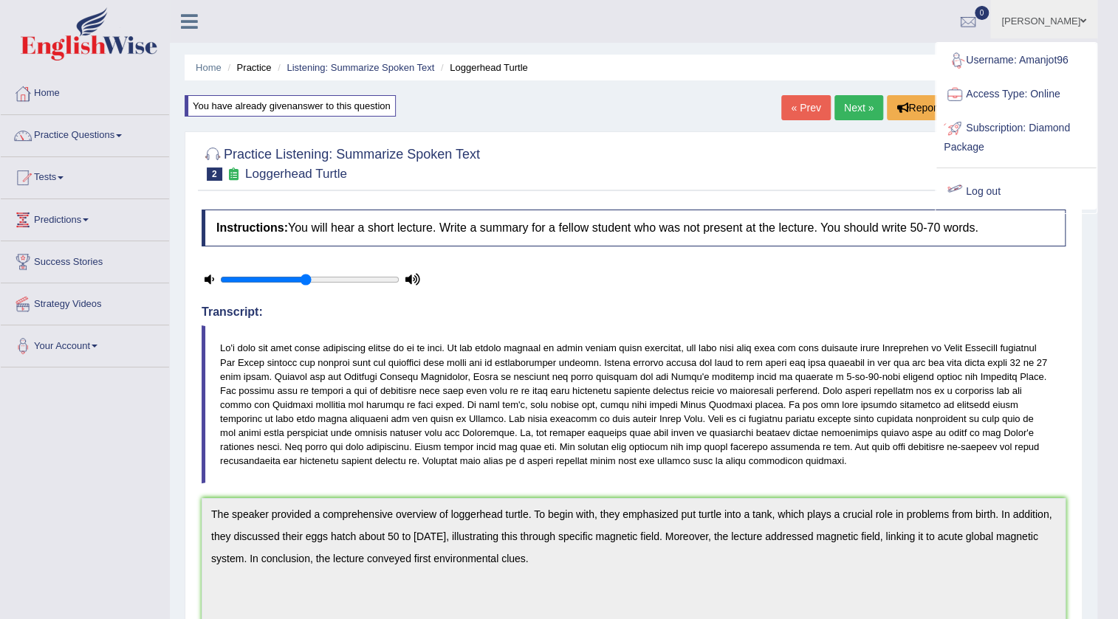
click at [977, 187] on link "Log out" at bounding box center [1015, 192] width 159 height 34
